Goal: Task Accomplishment & Management: Manage account settings

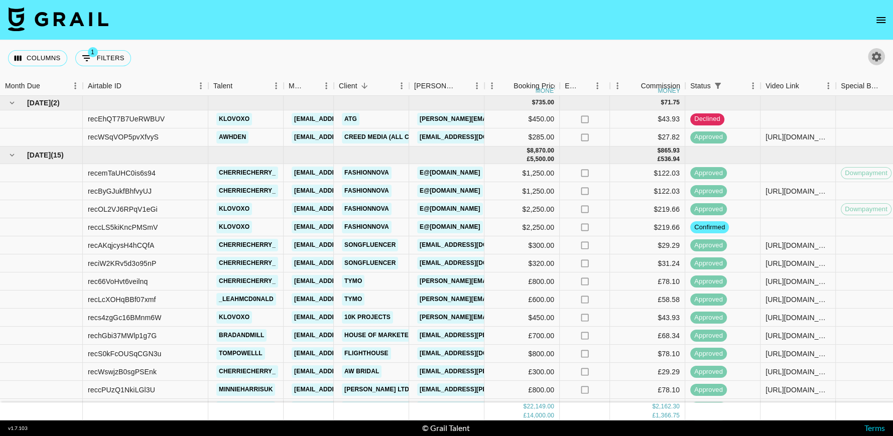
click at [874, 59] on icon "button" at bounding box center [877, 57] width 10 height 10
select select "Jun '25"
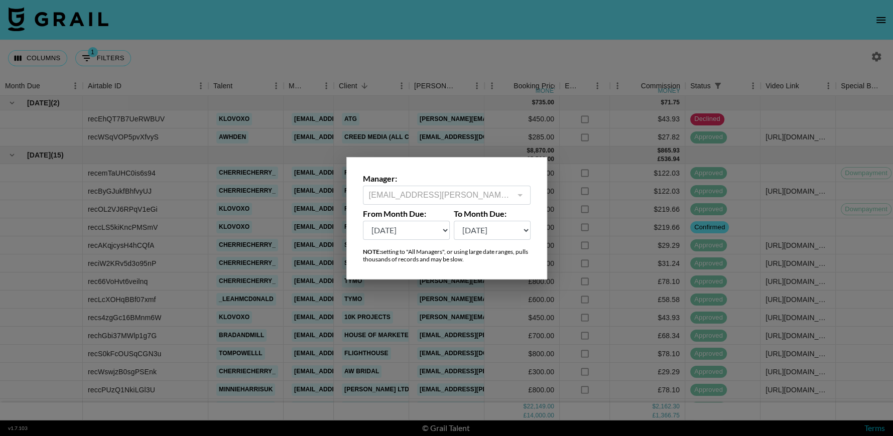
click at [812, 35] on div at bounding box center [446, 218] width 893 height 436
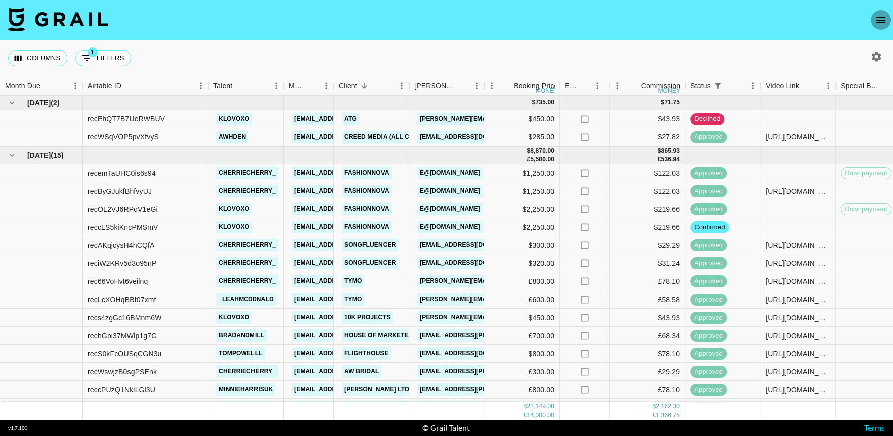
click at [877, 18] on icon "open drawer" at bounding box center [881, 20] width 12 height 12
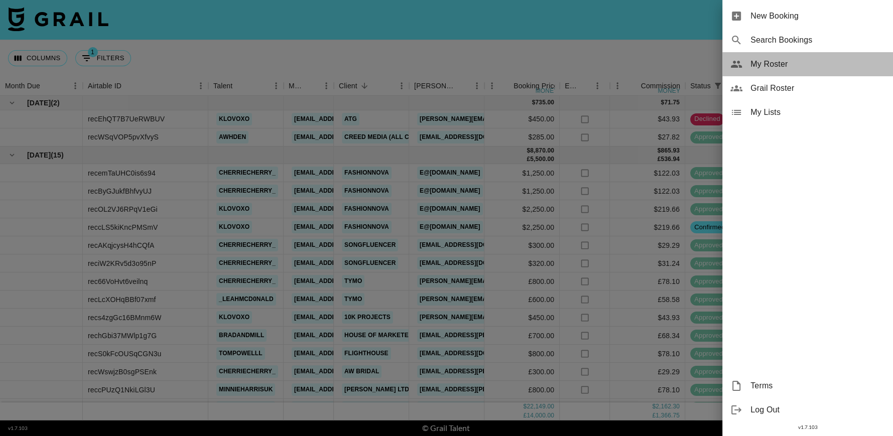
click at [798, 67] on span "My Roster" at bounding box center [817, 64] width 134 height 12
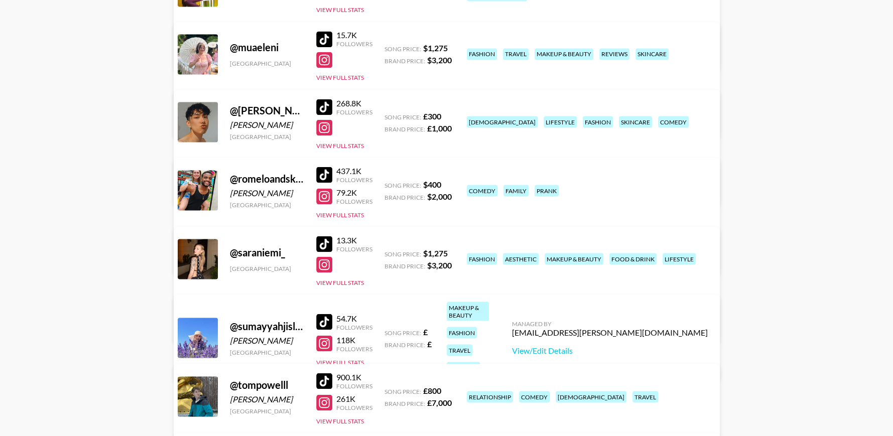
scroll to position [1698, 0]
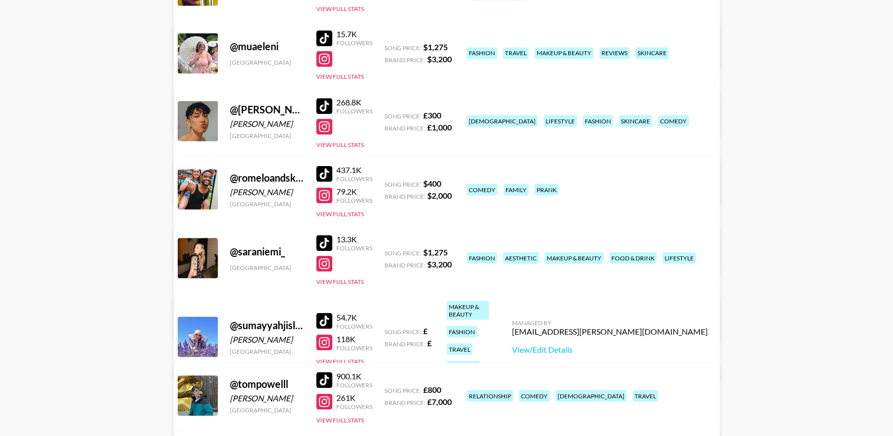
click at [365, 207] on div "437.1K Followers 79.2K Followers View Full Stats" at bounding box center [344, 189] width 56 height 57
click at [355, 210] on button "View Full Stats" at bounding box center [340, 214] width 48 height 8
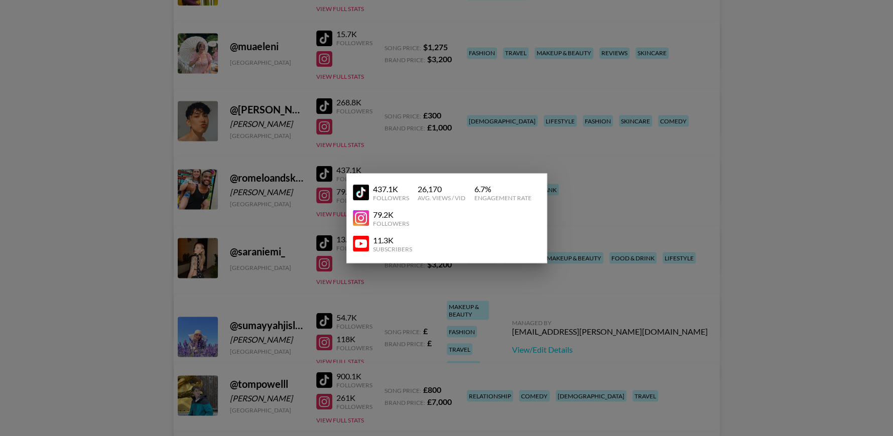
click at [780, 147] on div at bounding box center [446, 218] width 893 height 436
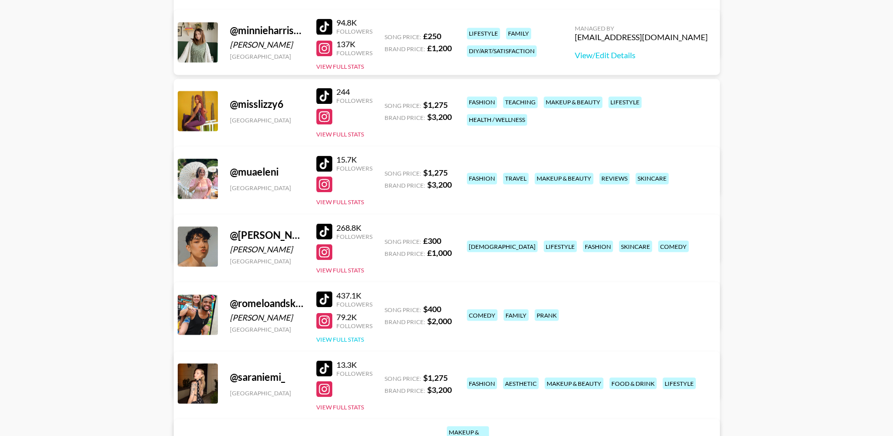
scroll to position [1573, 0]
click at [343, 345] on div "@ romeloandskylair Romelo Thomas United States 437.1K Followers 79.2K Followers…" at bounding box center [447, 339] width 546 height 117
click at [338, 339] on button "View Full Stats" at bounding box center [340, 339] width 48 height 8
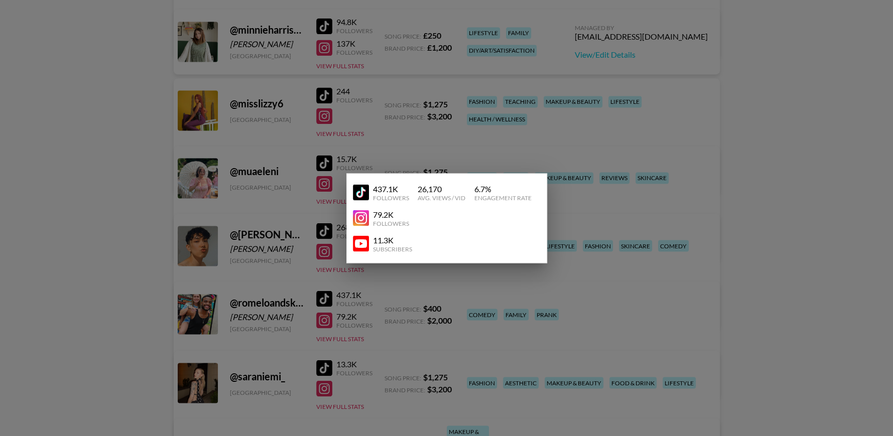
click at [459, 94] on div at bounding box center [446, 218] width 893 height 436
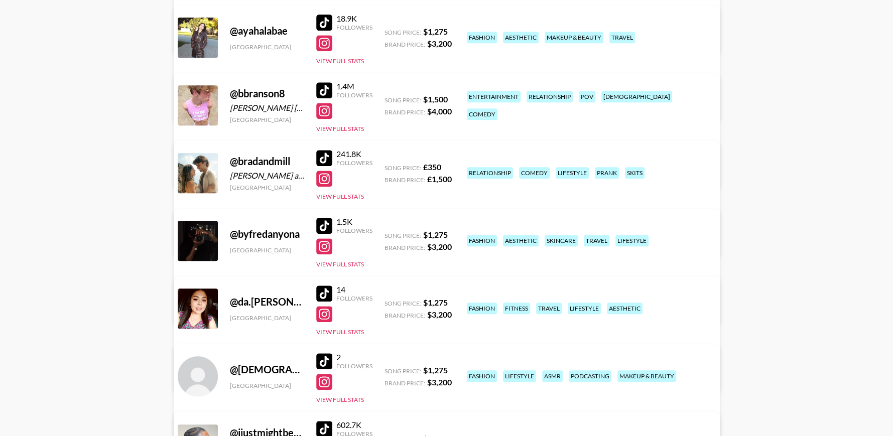
scroll to position [418, 0]
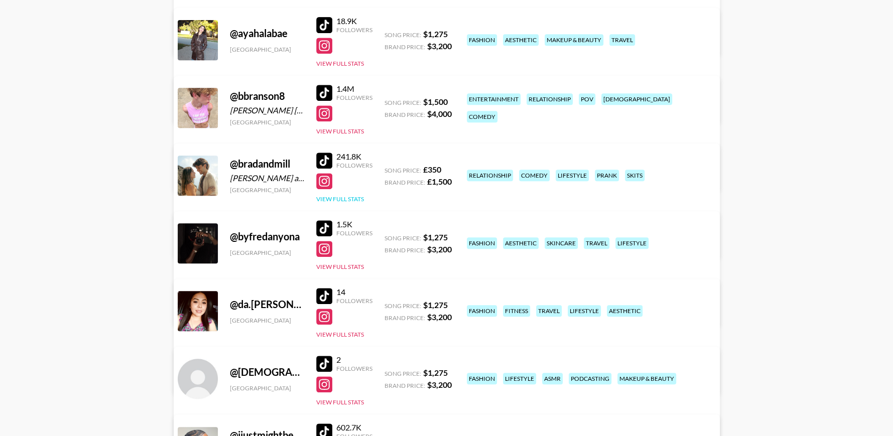
click at [351, 197] on button "View Full Stats" at bounding box center [340, 199] width 48 height 8
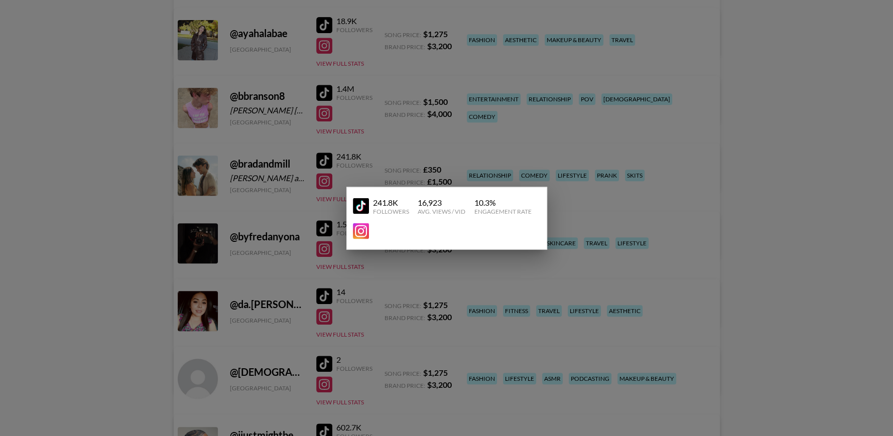
click at [358, 205] on img at bounding box center [361, 206] width 16 height 16
click at [684, 112] on div at bounding box center [446, 218] width 893 height 436
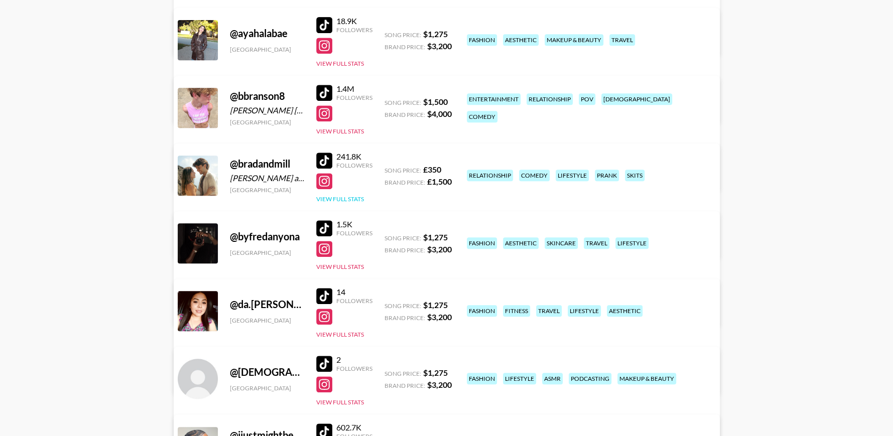
scroll to position [0, 0]
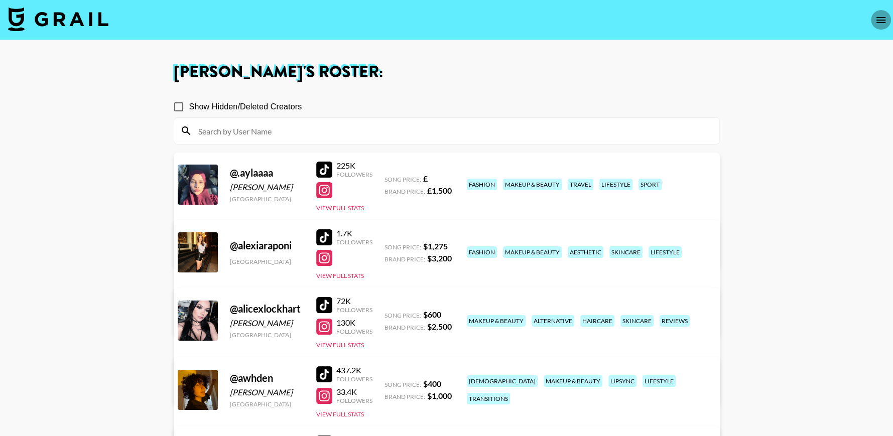
click at [875, 16] on icon "open drawer" at bounding box center [881, 20] width 12 height 12
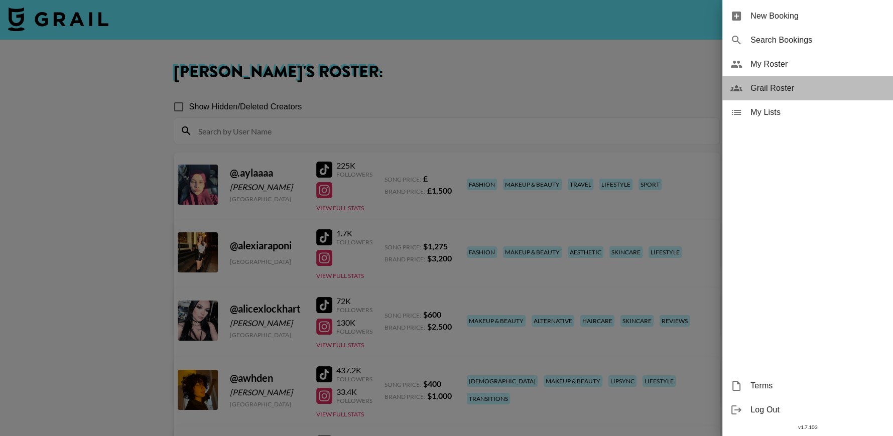
click at [768, 87] on span "Grail Roster" at bounding box center [817, 88] width 134 height 12
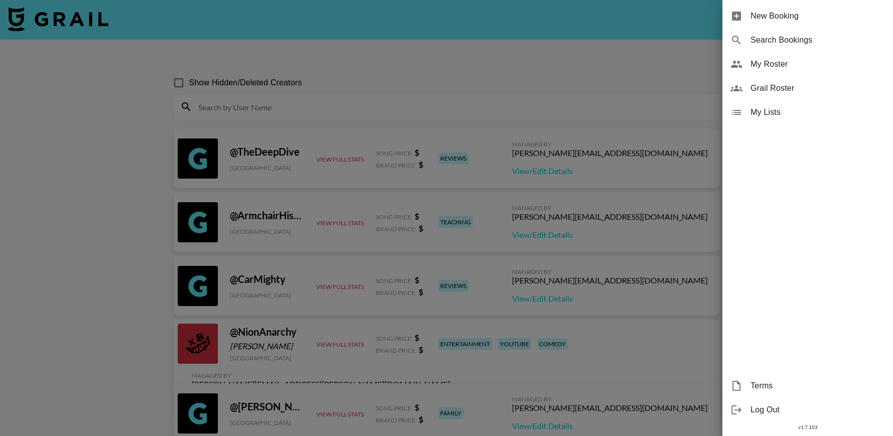
click at [451, 92] on div at bounding box center [446, 218] width 893 height 436
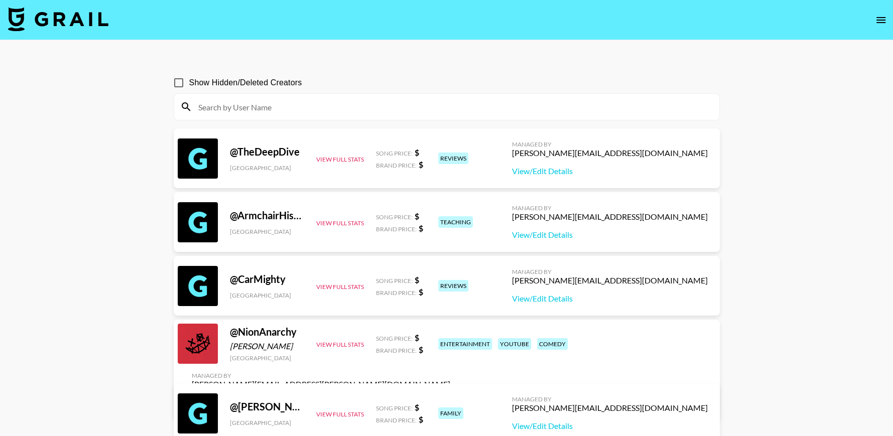
click at [449, 110] on input at bounding box center [452, 107] width 521 height 16
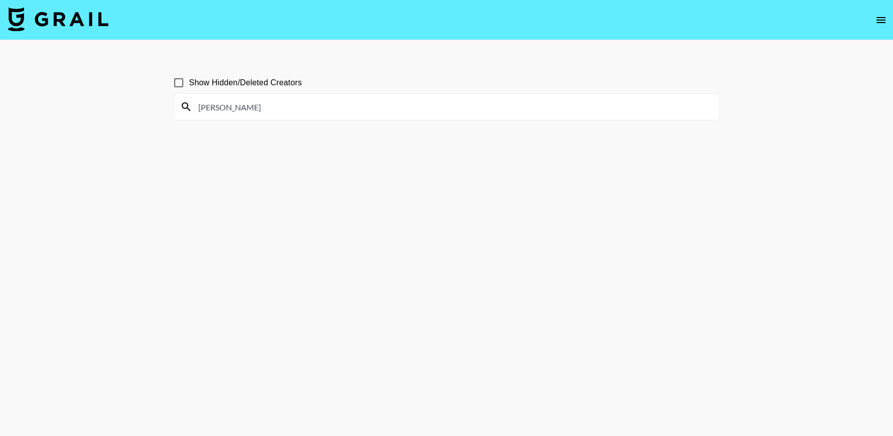
type input "jeffan"
click at [186, 81] on input "Show Hidden/Deleted Creators" at bounding box center [178, 82] width 21 height 21
checkbox input "true"
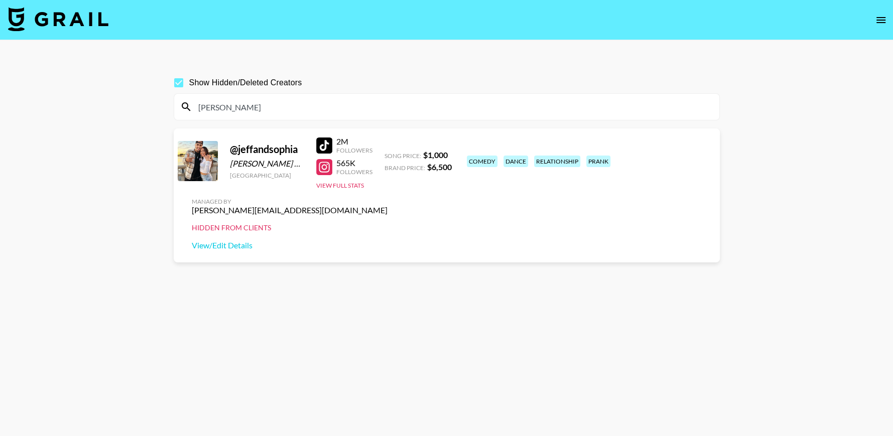
click at [387, 205] on div "benjamin@grail-talent.com" at bounding box center [290, 210] width 196 height 10
click at [387, 223] on div "Hidden from Clients" at bounding box center [290, 227] width 196 height 9
click at [395, 193] on div "Managed By benjamin@grail-talent.com Hidden from Clients View/Edit Details" at bounding box center [290, 224] width 212 height 69
click at [387, 240] on link "View/Edit Details" at bounding box center [290, 245] width 196 height 10
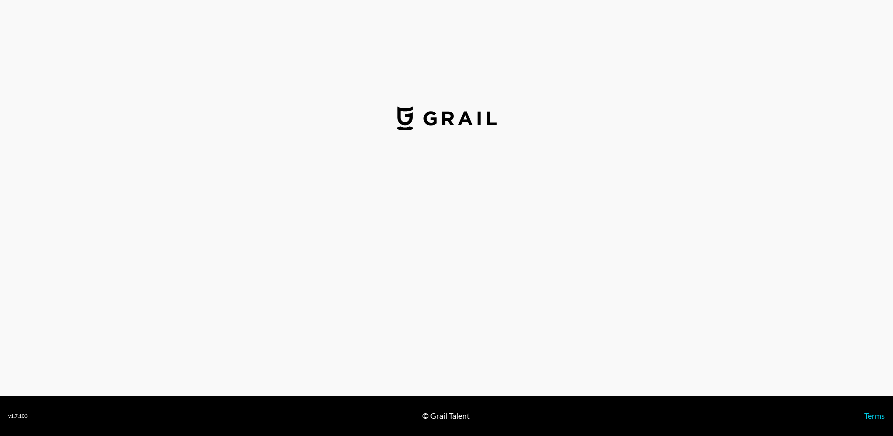
select select "USD"
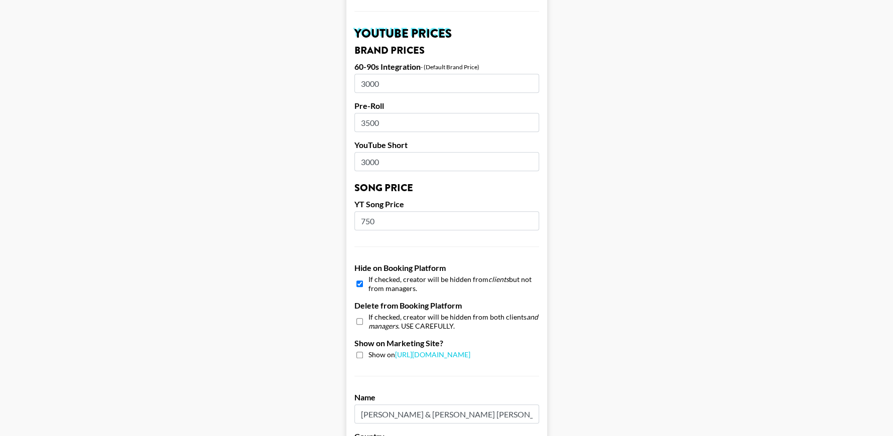
scroll to position [924, 0]
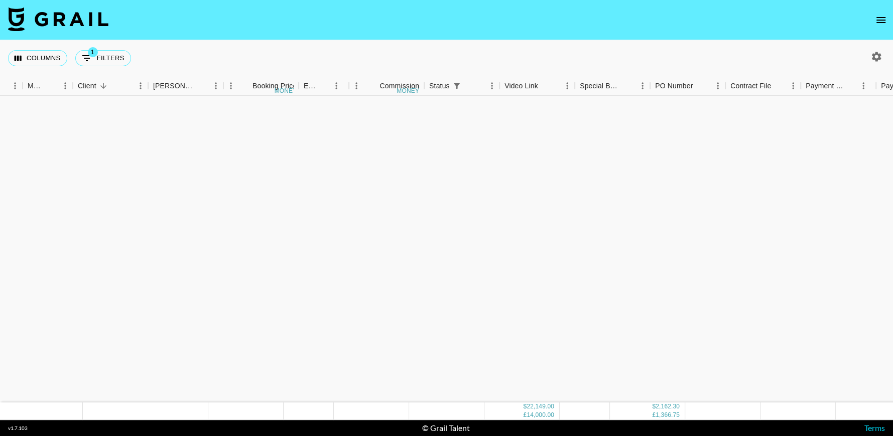
scroll to position [375, 261]
